Goal: Transaction & Acquisition: Purchase product/service

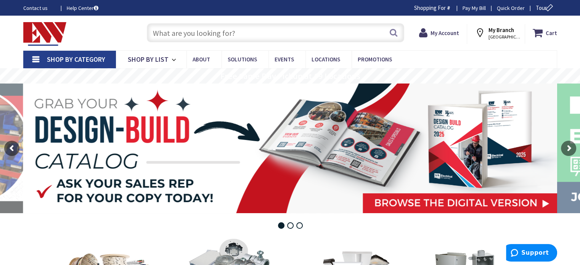
click at [235, 35] on input "text" at bounding box center [276, 32] width 258 height 19
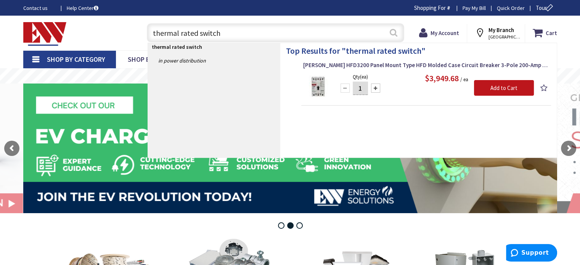
type input "thermal rated switch"
click at [393, 34] on button "Search" at bounding box center [394, 32] width 10 height 17
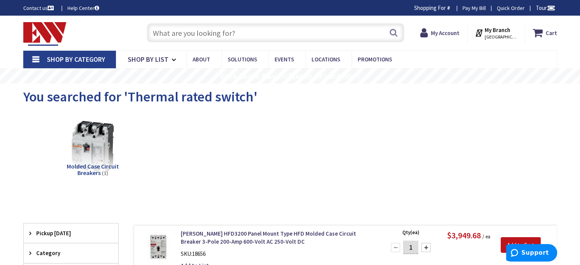
click at [248, 33] on input "text" at bounding box center [276, 32] width 258 height 19
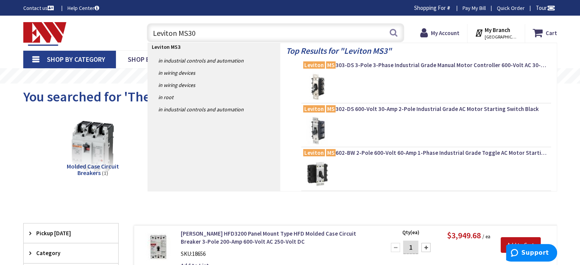
type input "Leviton MS302"
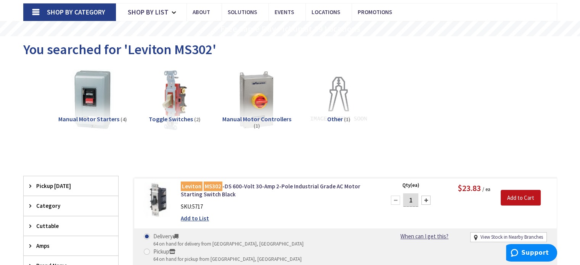
scroll to position [114, 0]
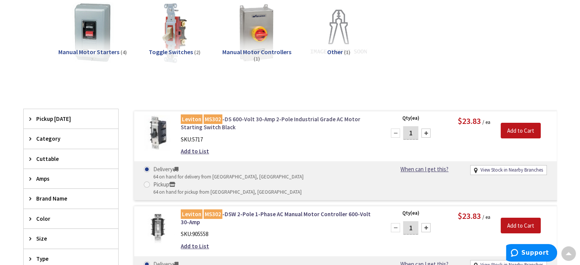
click at [223, 116] on link "Leviton MS302 -DS 600-Volt 30-Amp 2-Pole Industrial Grade AC Motor Starting Swi…" at bounding box center [278, 123] width 194 height 16
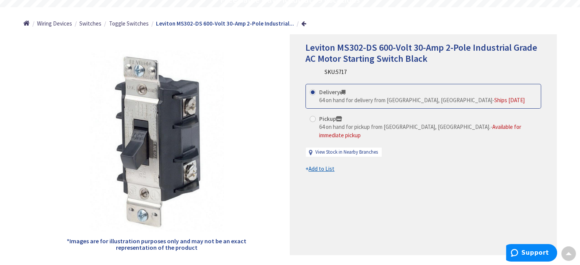
scroll to position [76, 0]
